Goal: Navigation & Orientation: Go to known website

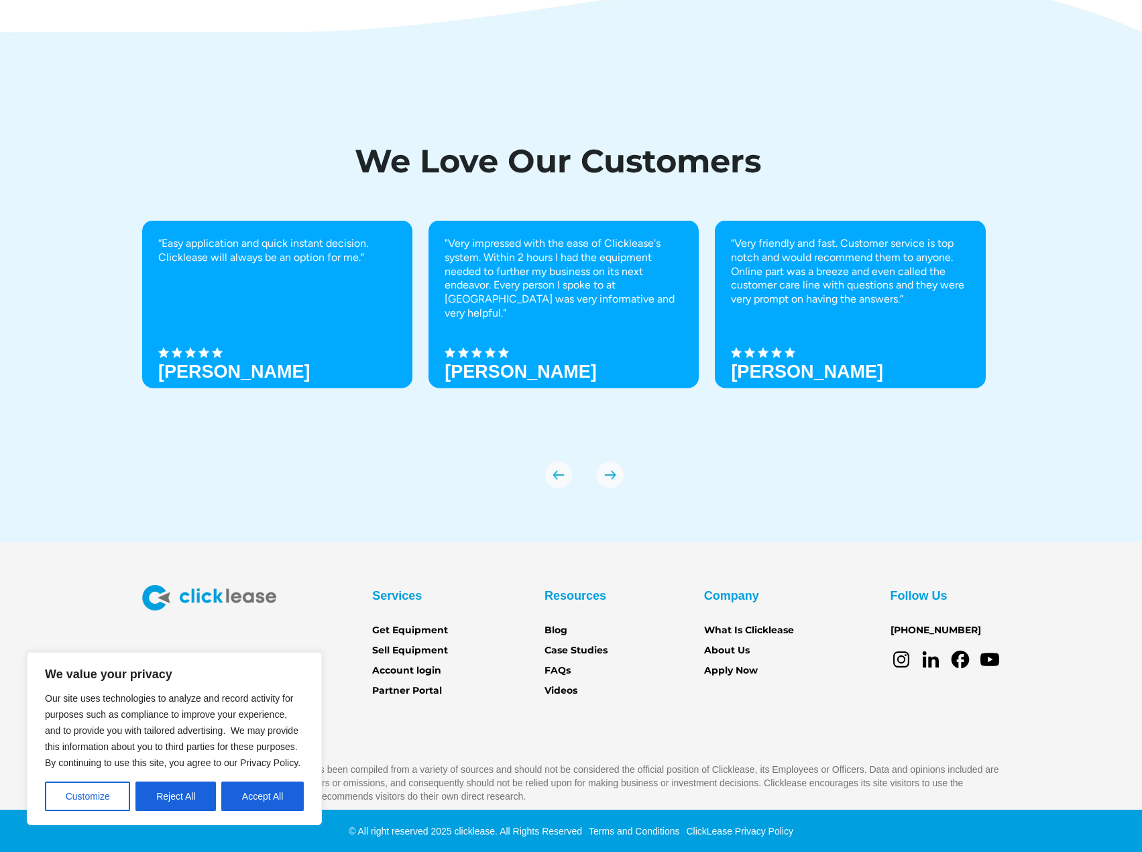
scroll to position [4455, 0]
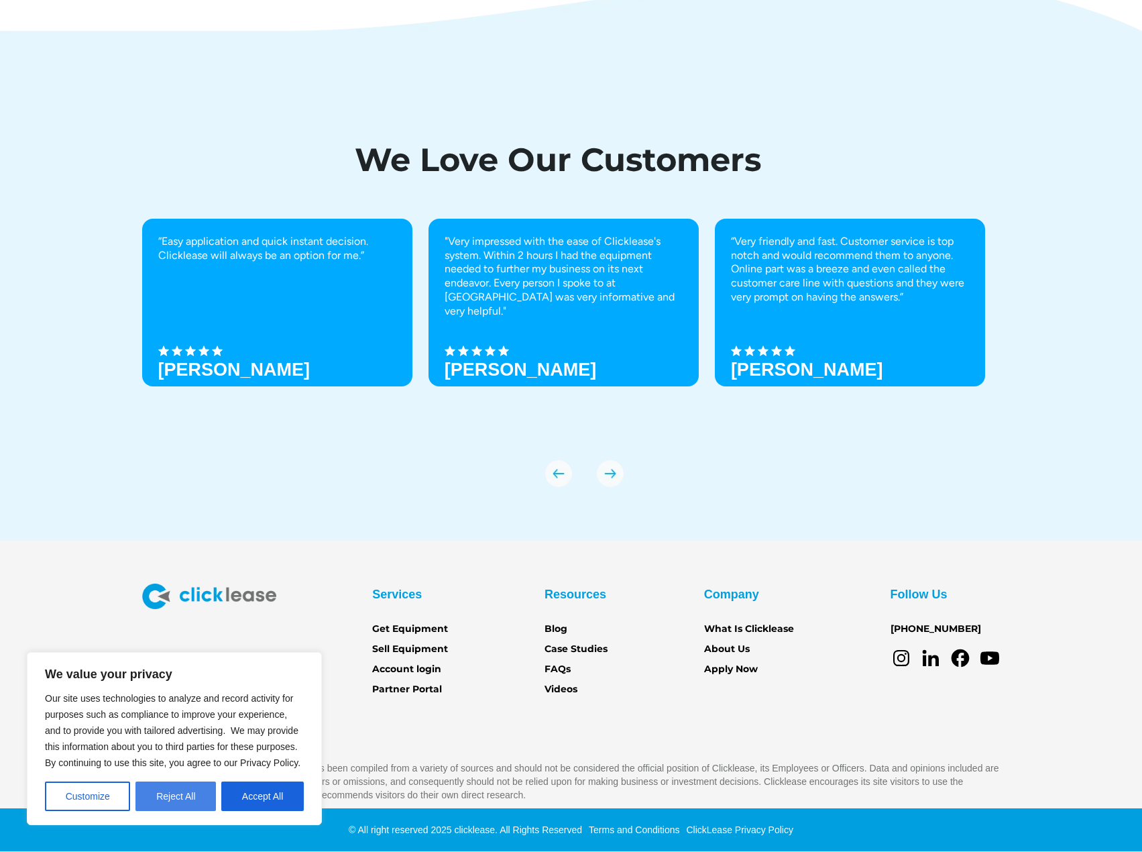
click at [156, 793] on button "Reject All" at bounding box center [175, 796] width 80 height 30
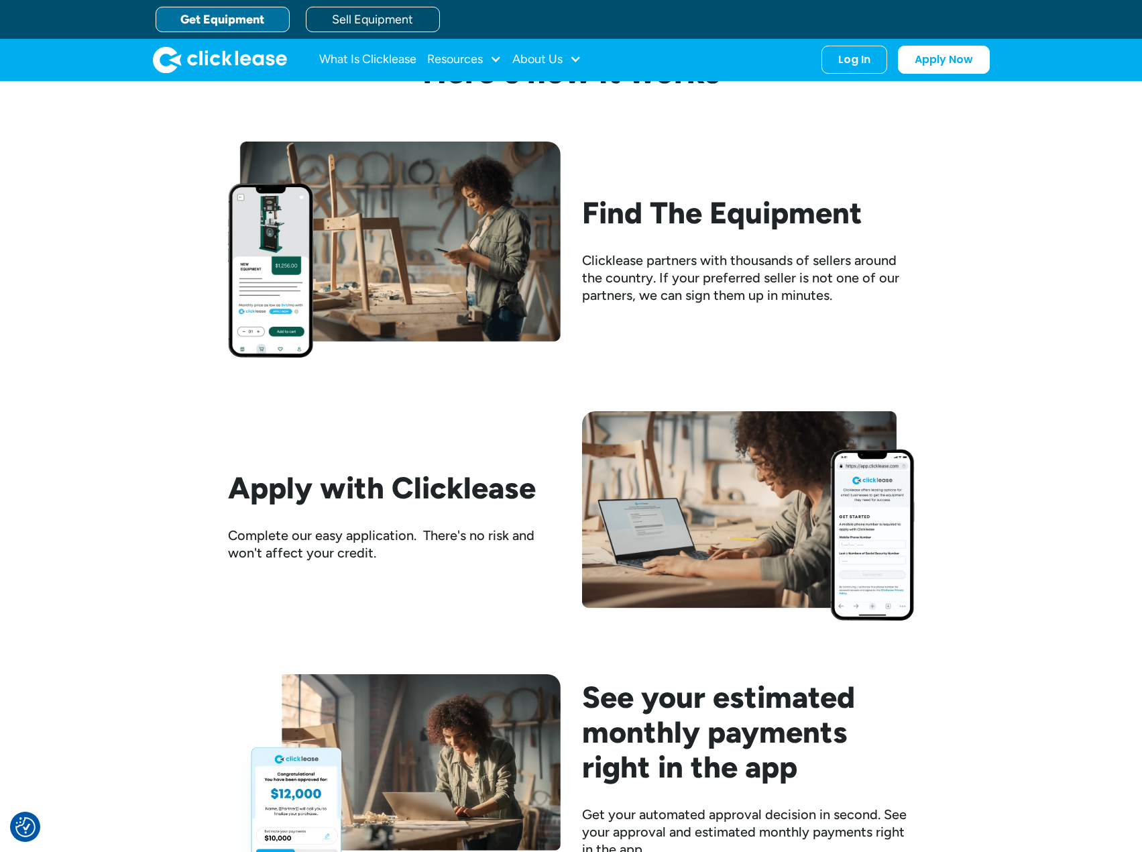
scroll to position [0, 0]
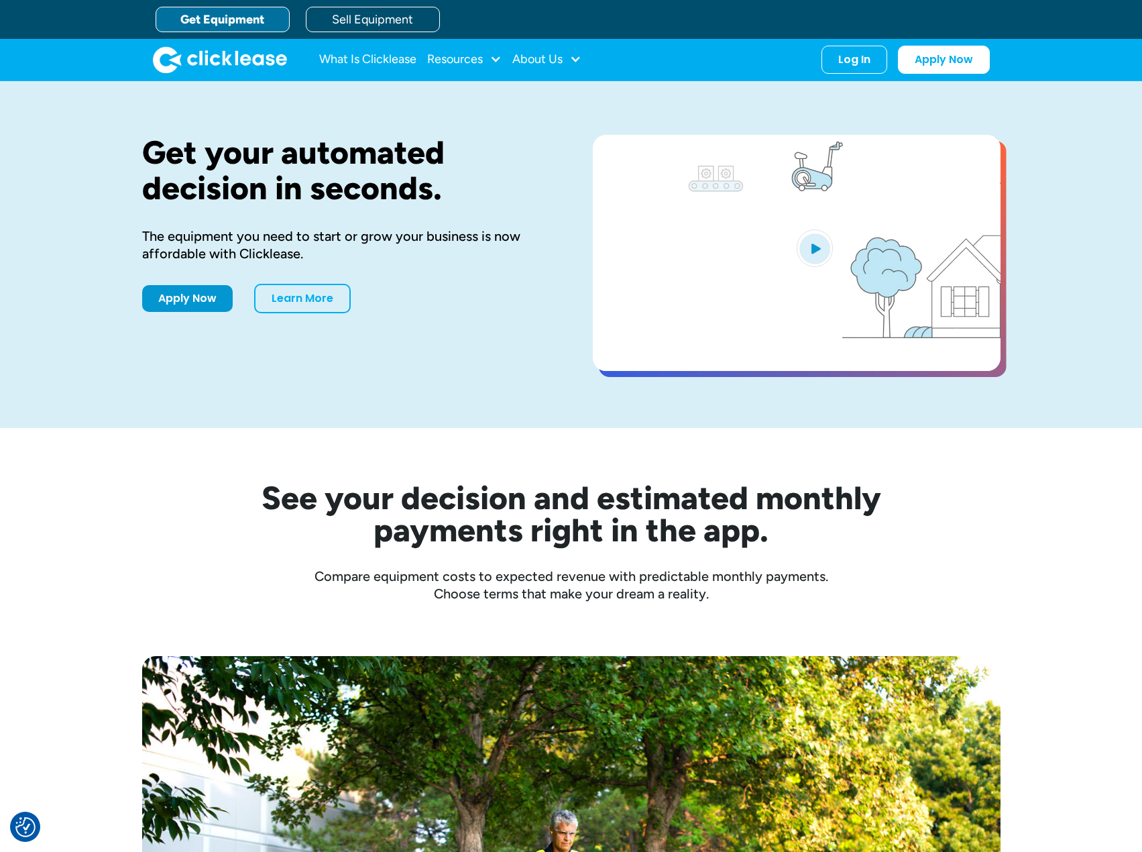
click at [223, 58] on img "home" at bounding box center [220, 59] width 134 height 27
